Goal: Information Seeking & Learning: Learn about a topic

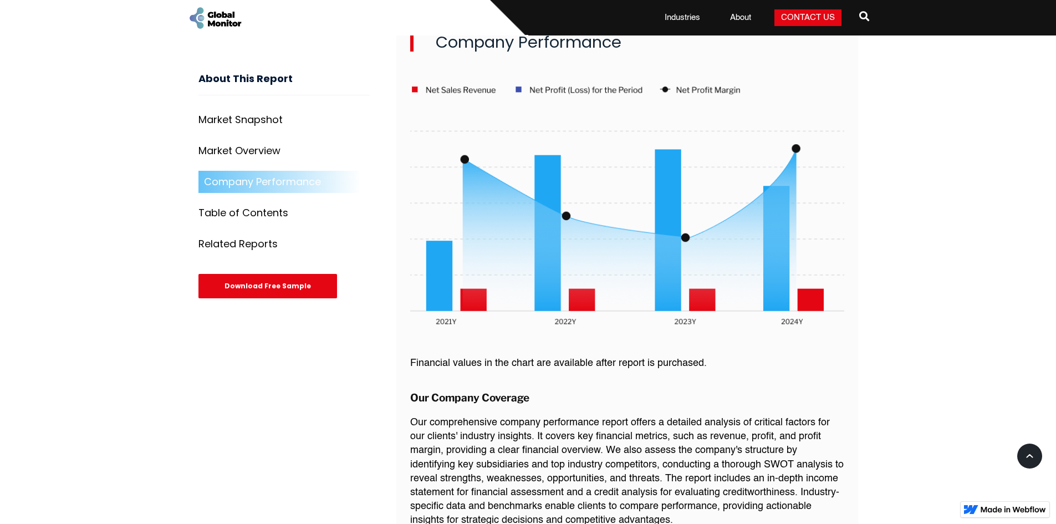
scroll to position [1940, 0]
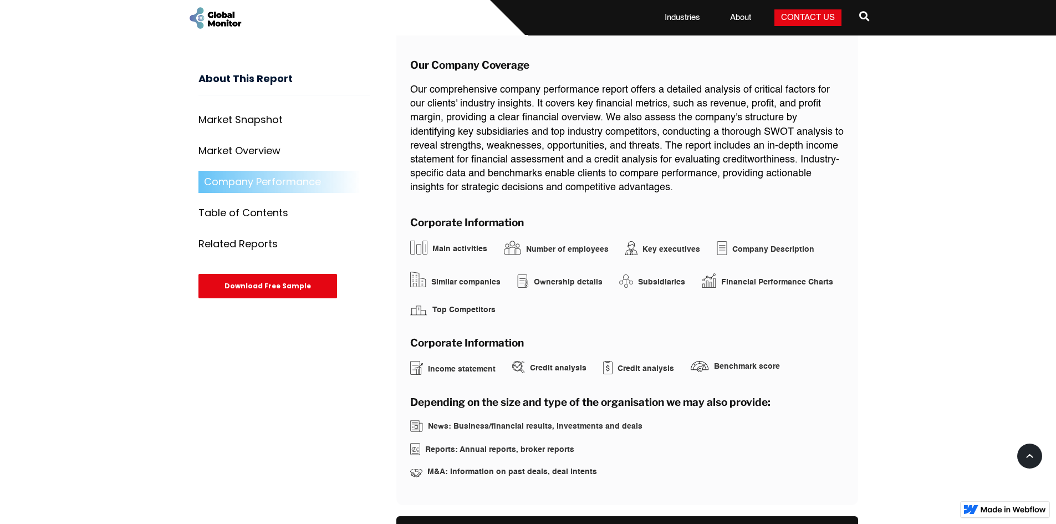
click at [238, 212] on div "Table of Contents" at bounding box center [243, 213] width 90 height 11
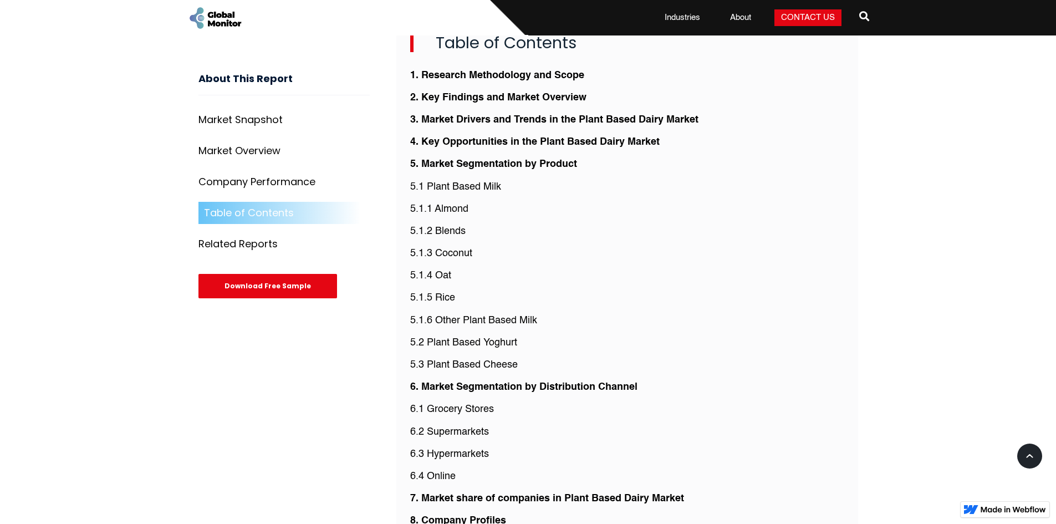
click at [233, 241] on div "Related Reports" at bounding box center [237, 244] width 79 height 11
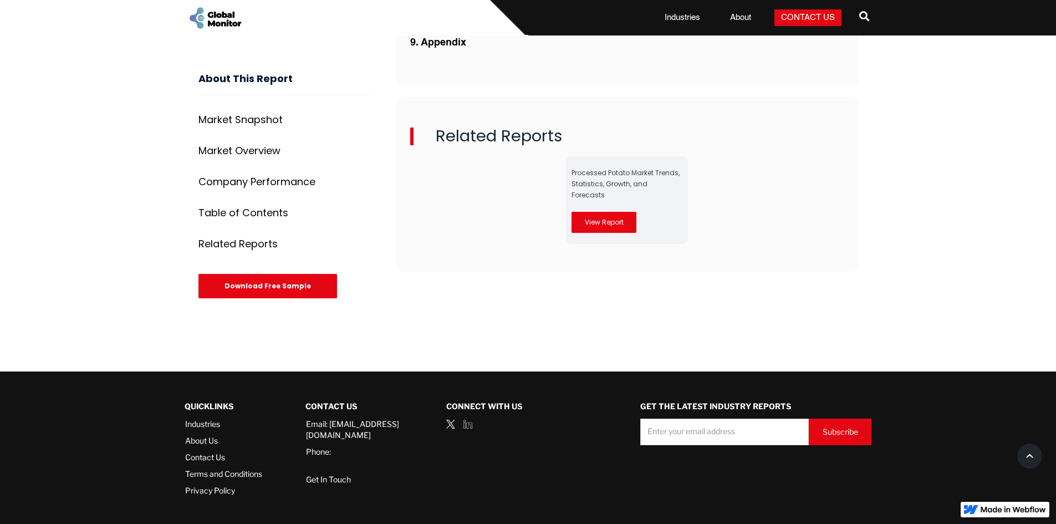
click at [232, 171] on link "Company Performance" at bounding box center [283, 182] width 171 height 22
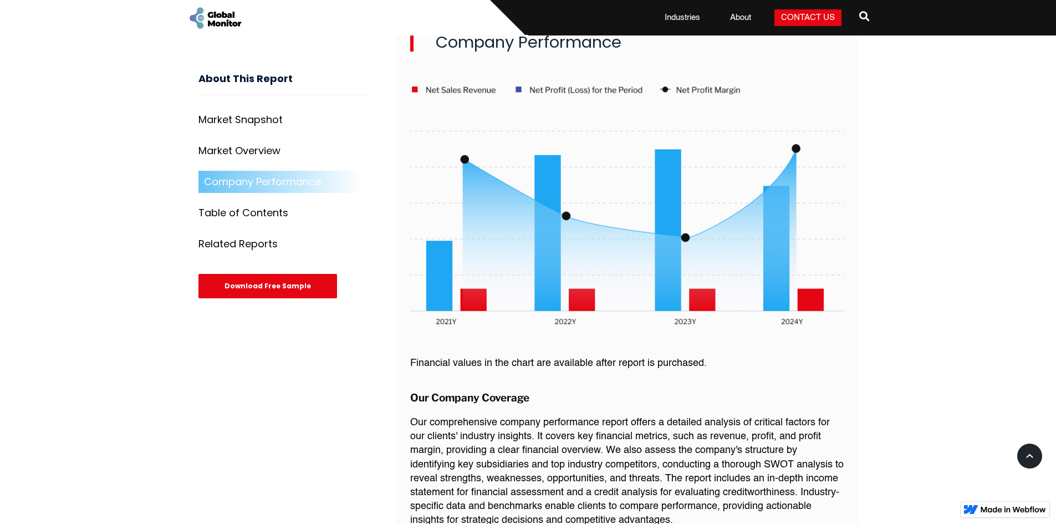
click at [238, 144] on link "Market Overview" at bounding box center [283, 151] width 171 height 22
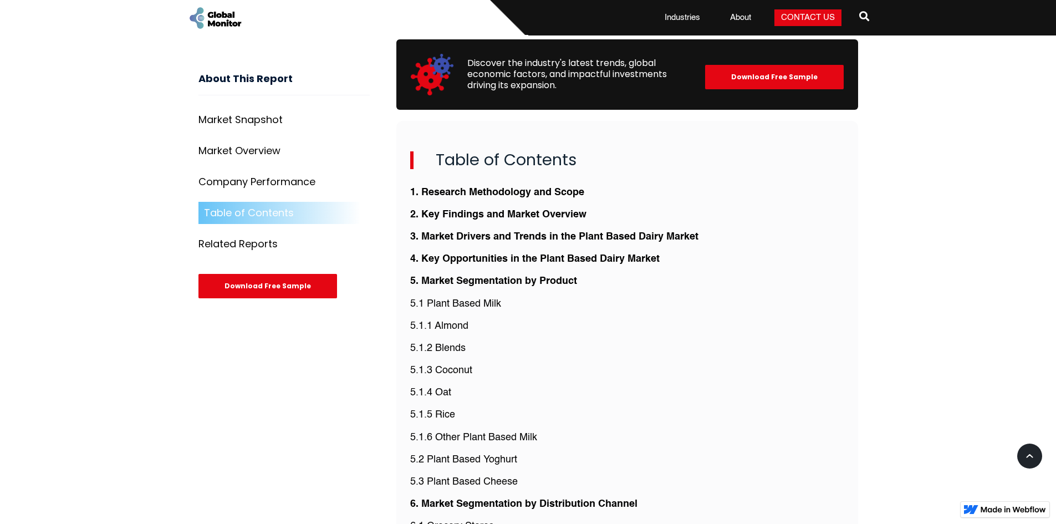
scroll to position [2584, 0]
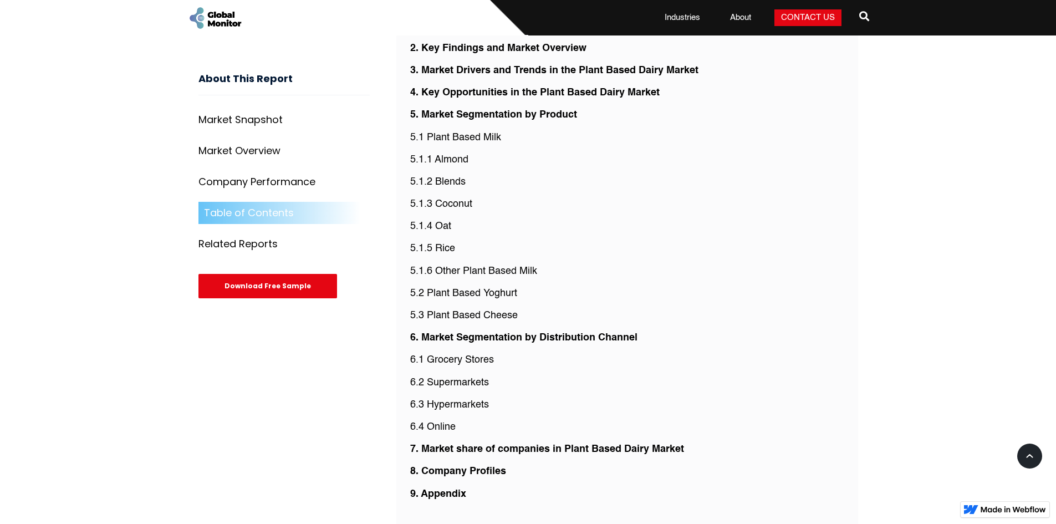
click at [500, 197] on p "5.1.3 Coconut" at bounding box center [627, 204] width 434 height 14
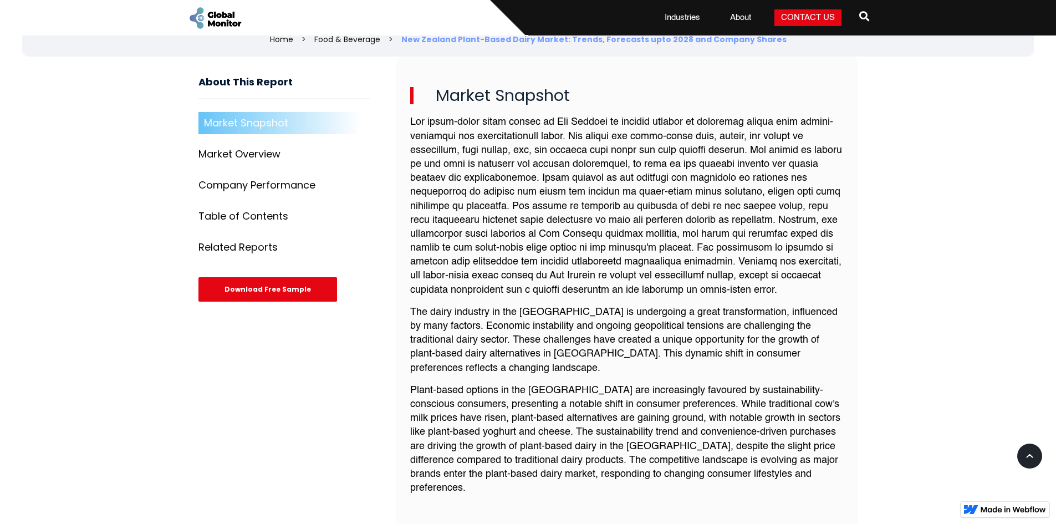
scroll to position [207, 0]
